Goal: Browse casually

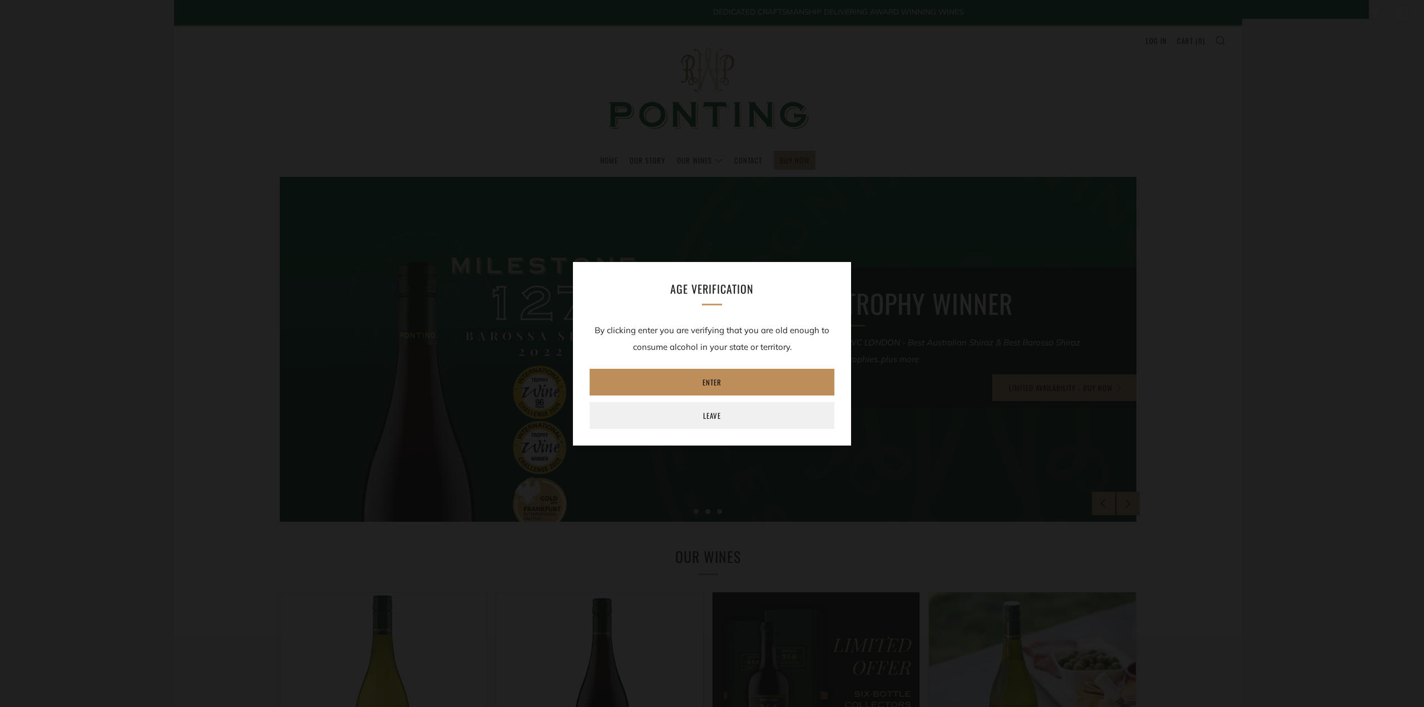
click at [708, 380] on link "Enter" at bounding box center [712, 382] width 245 height 27
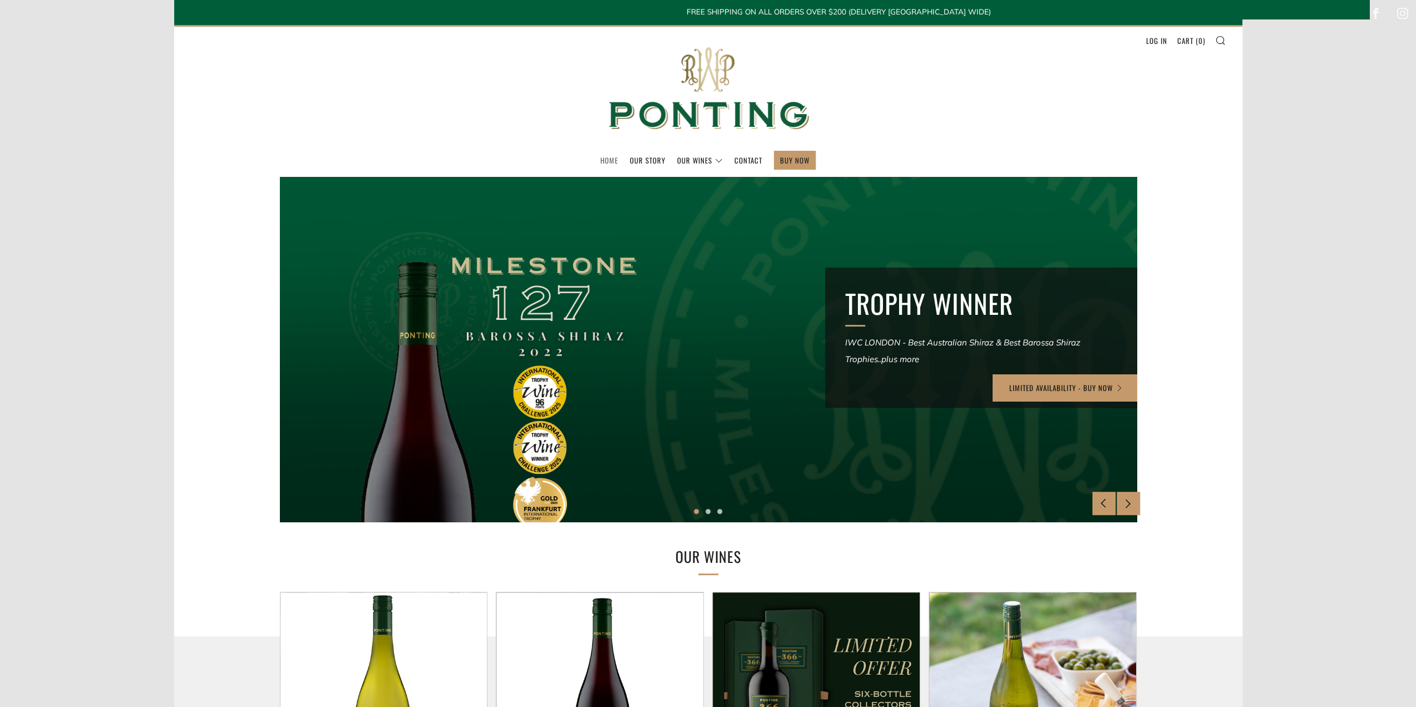
click at [607, 161] on link "Home" at bounding box center [609, 160] width 18 height 18
